Goal: Find specific page/section: Locate item on page

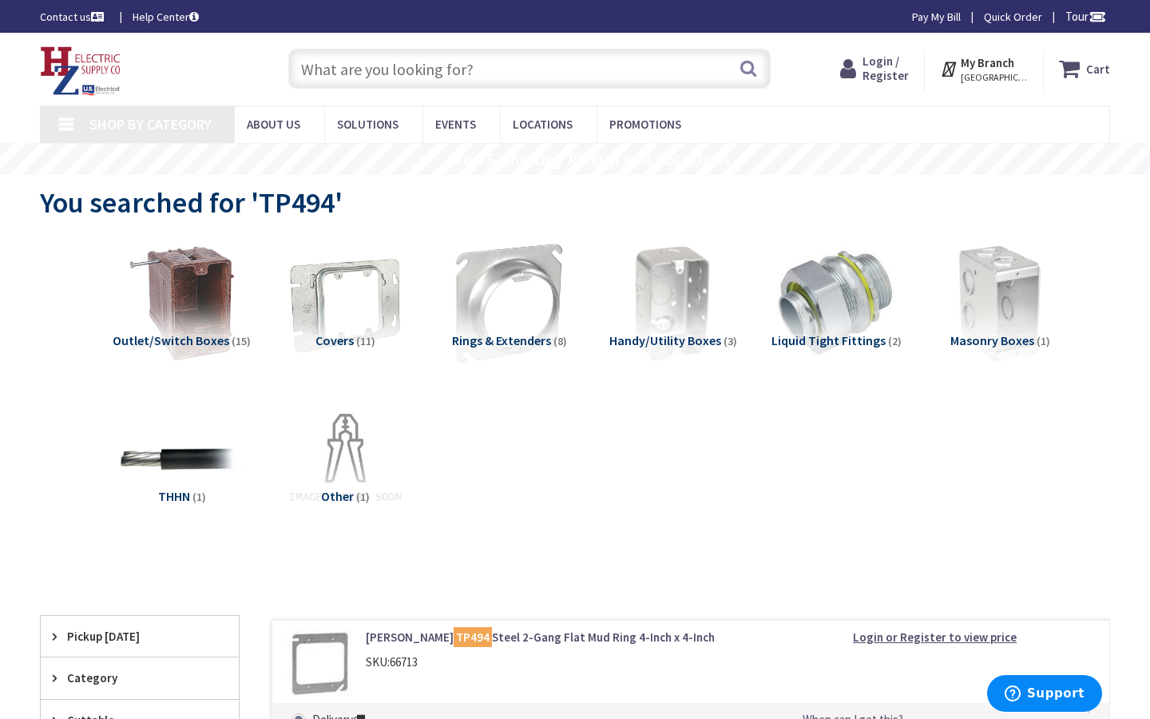
type input "[GEOGRAPHIC_DATA]"
